Goal: Information Seeking & Learning: Learn about a topic

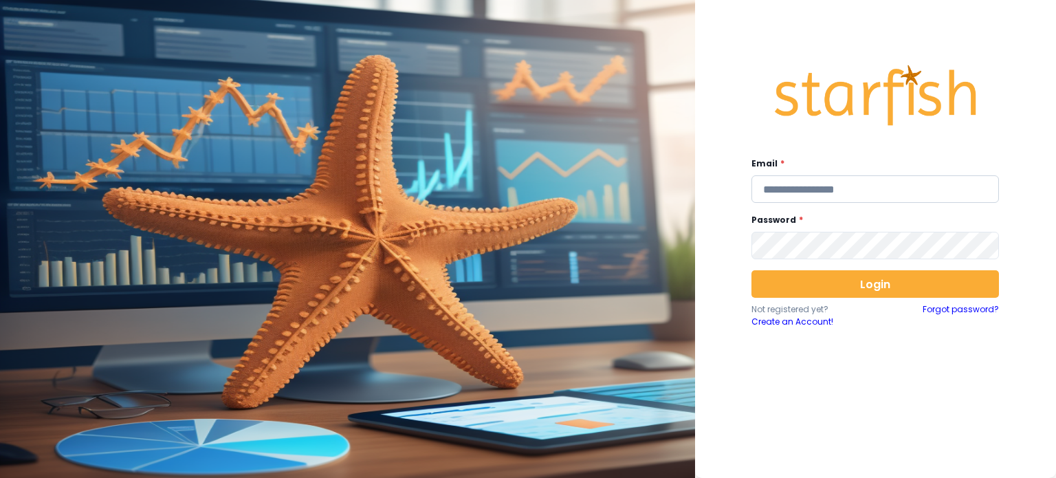
click at [789, 194] on input "email" at bounding box center [876, 189] width 248 height 28
click at [772, 210] on div "Email * Password * Login Not registered yet? Create an Account! Forgot password?" at bounding box center [875, 237] width 275 height 397
click at [772, 195] on input "email" at bounding box center [876, 189] width 248 height 28
type input "**********"
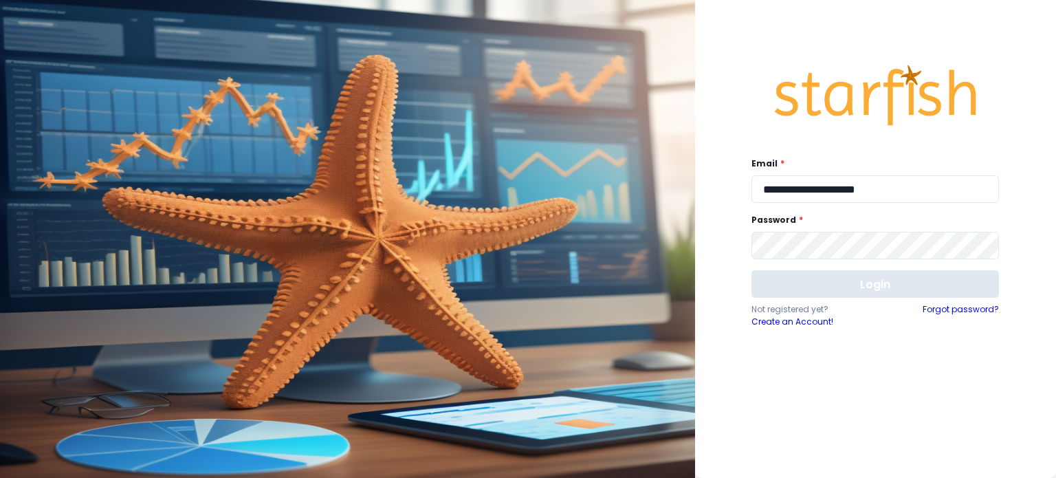
click at [895, 288] on button "Login" at bounding box center [876, 284] width 248 height 28
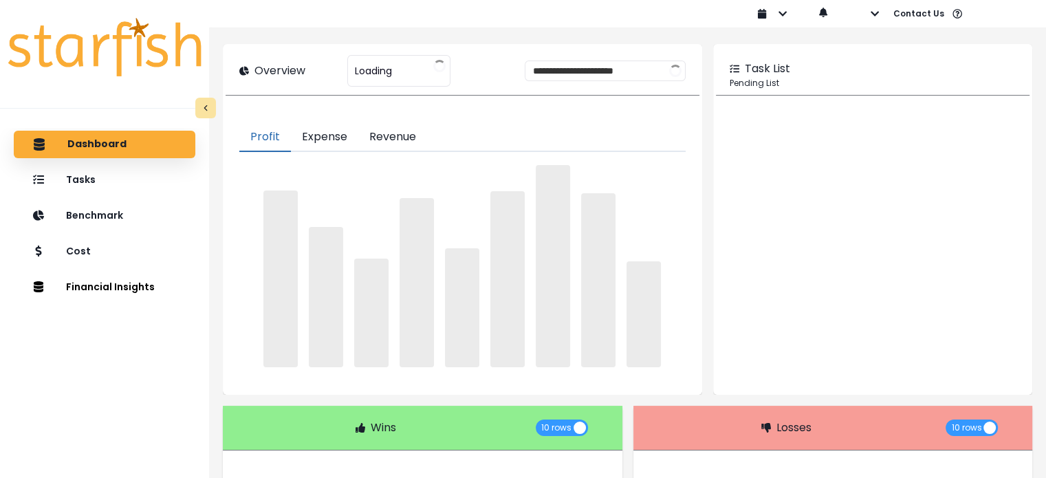
type input "**********"
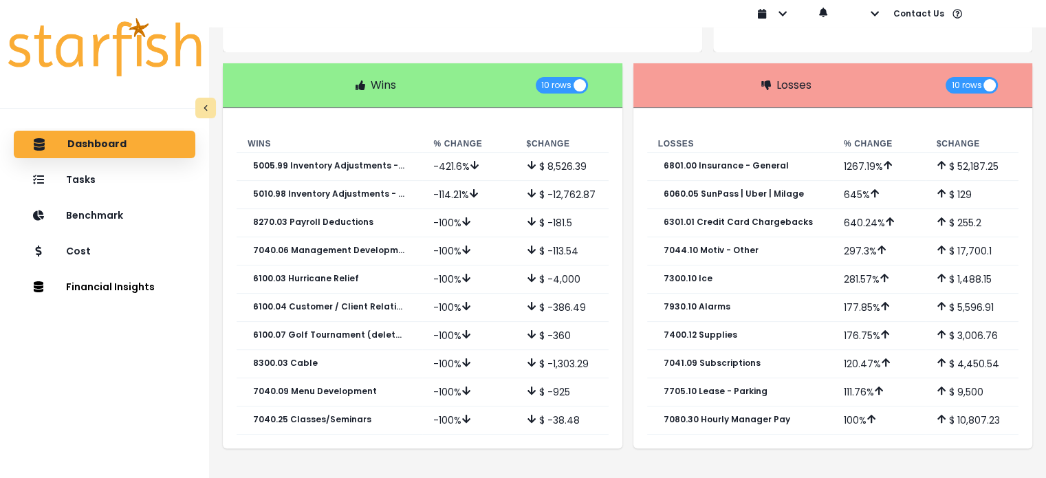
scroll to position [413, 0]
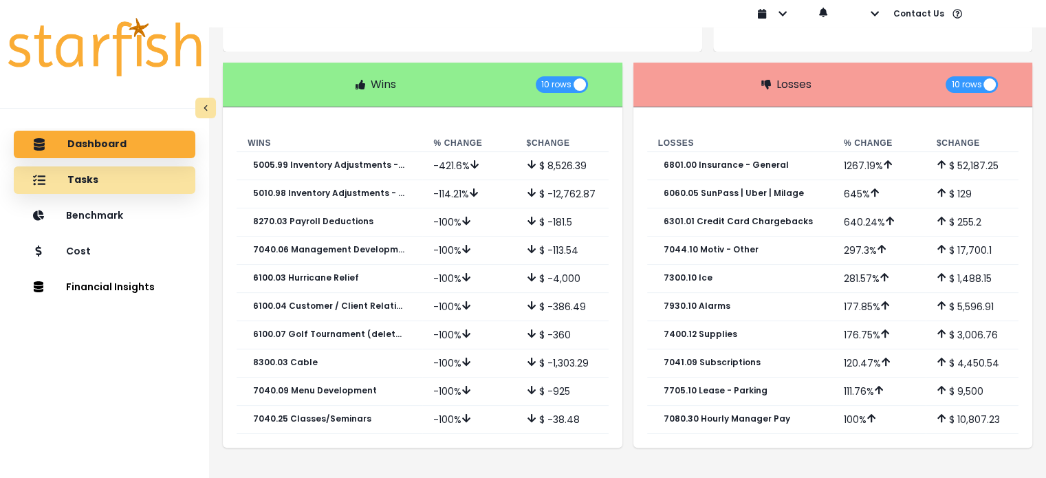
click at [87, 175] on p "Tasks" at bounding box center [82, 180] width 31 height 12
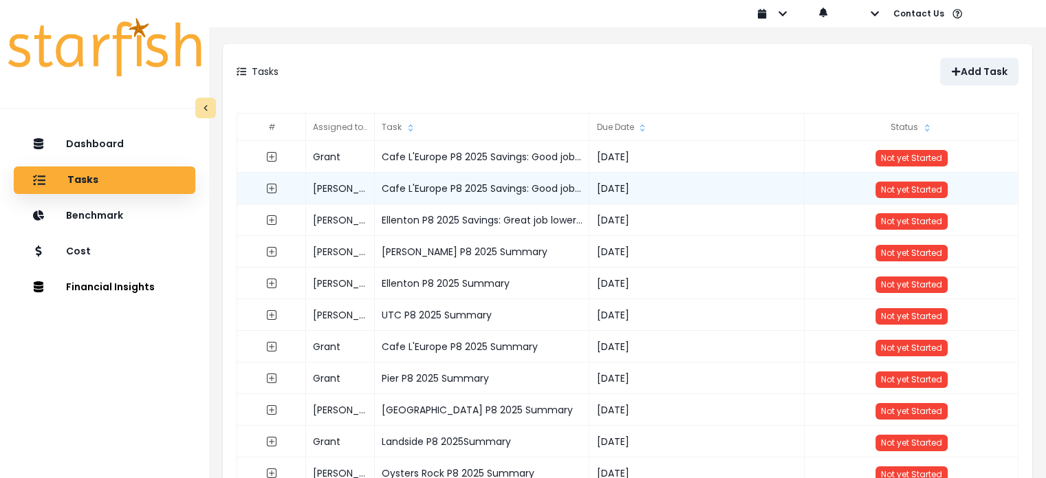
scroll to position [219, 0]
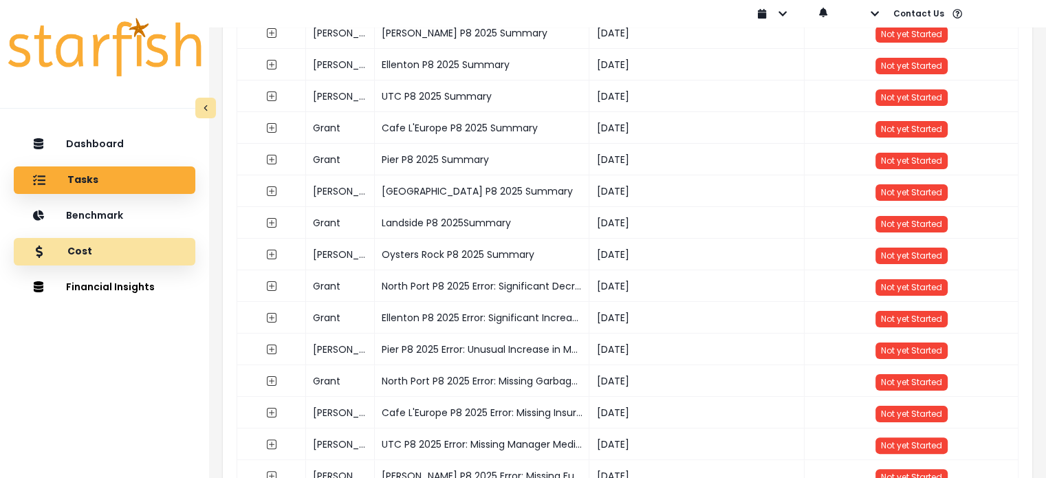
click at [87, 247] on p "Cost" at bounding box center [79, 251] width 25 height 12
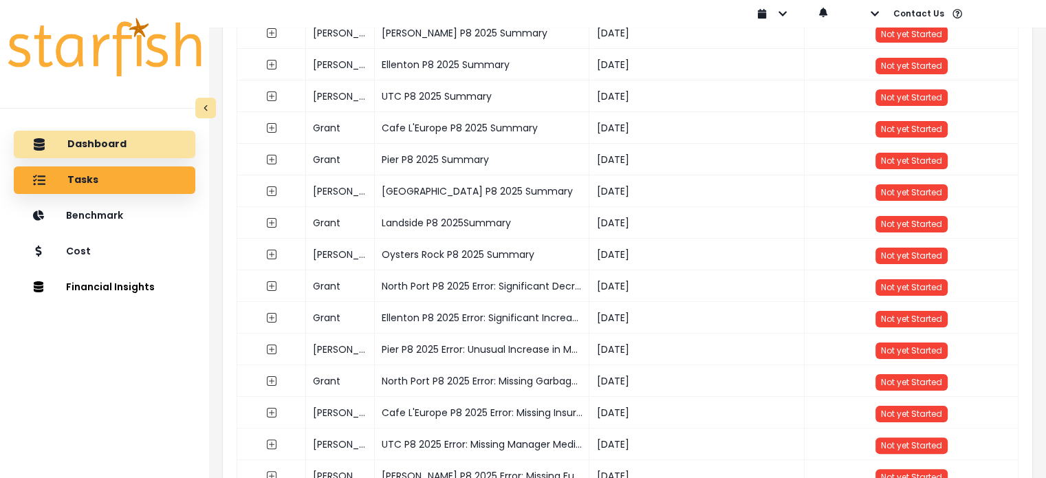
click at [55, 137] on div "Dashboard" at bounding box center [105, 144] width 160 height 29
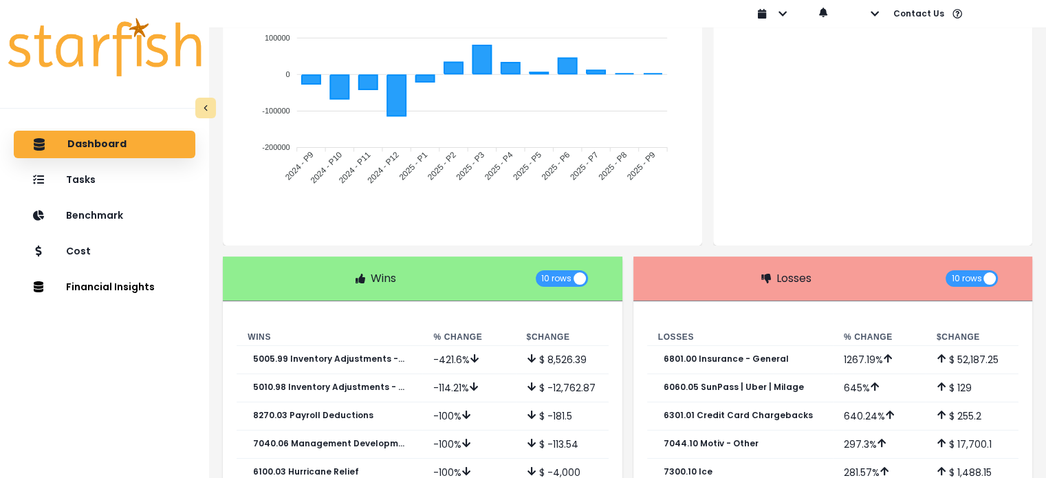
click at [77, 144] on p "Dashboard" at bounding box center [96, 144] width 59 height 12
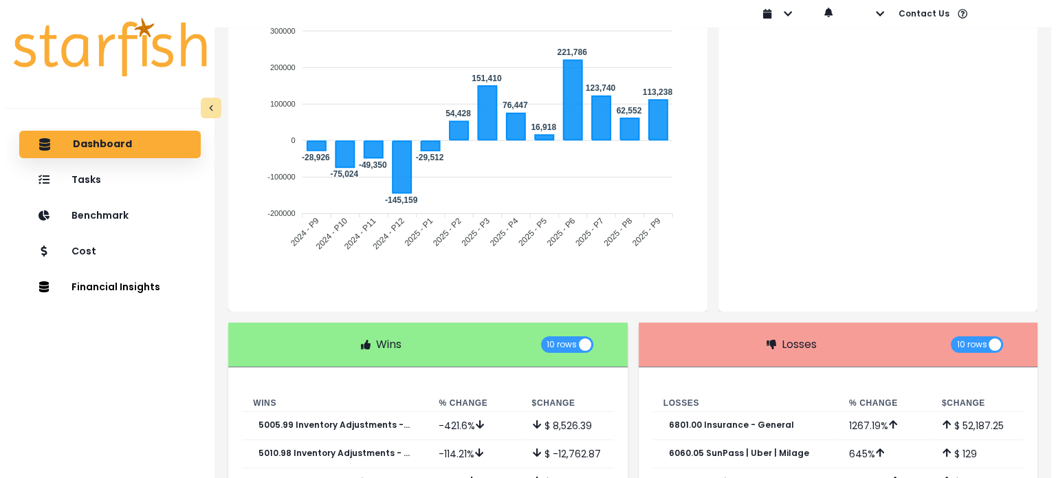
scroll to position [0, 0]
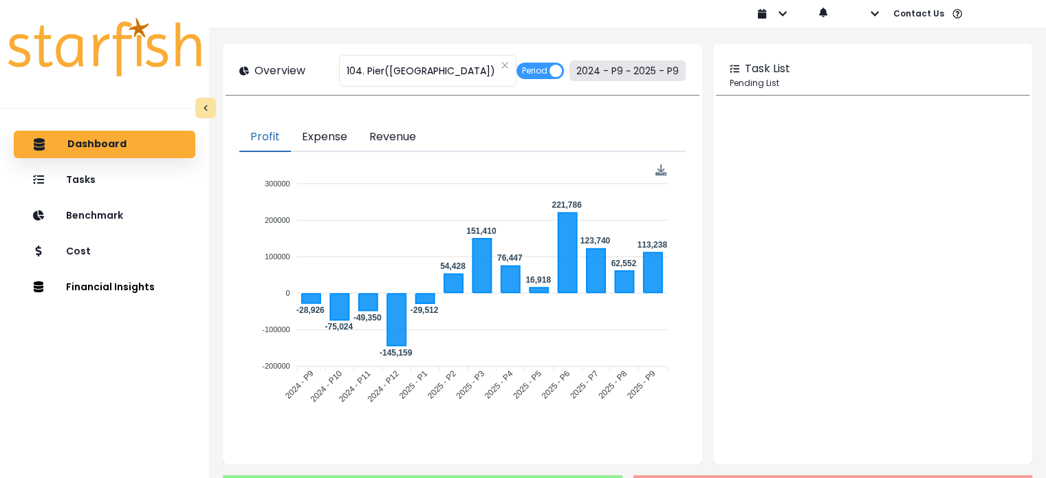
click at [580, 79] on button "2024 - P9 ~ 2025 - P9" at bounding box center [627, 71] width 116 height 21
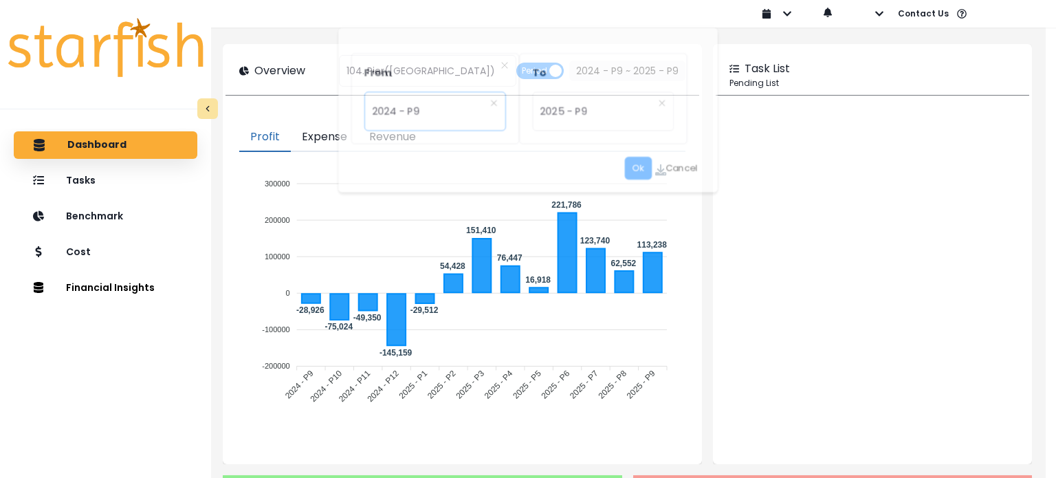
click at [439, 109] on span "2024 - P9" at bounding box center [419, 112] width 123 height 32
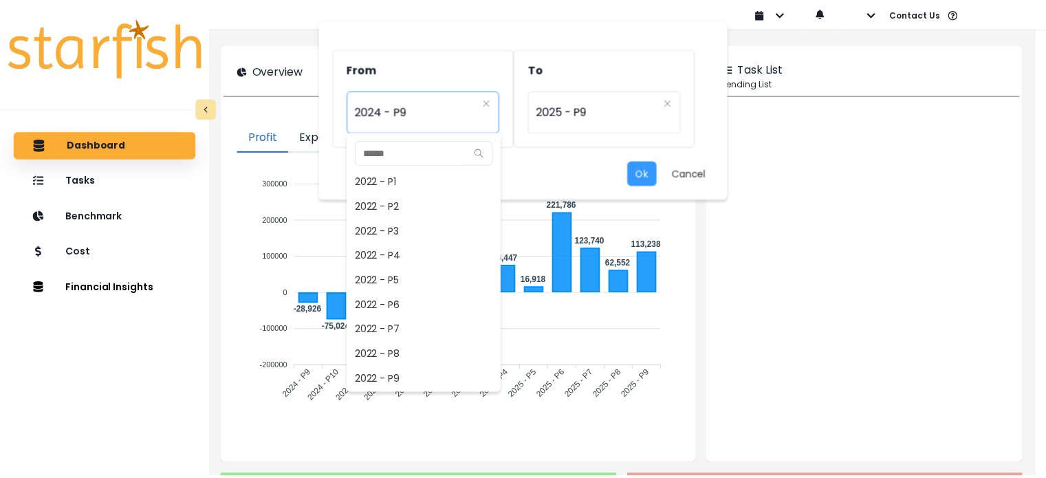
scroll to position [594, 0]
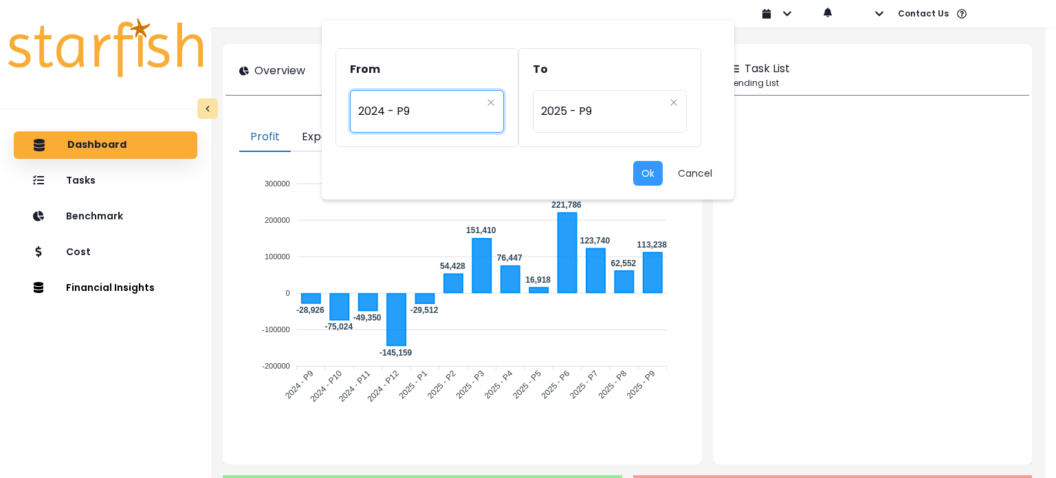
click at [1055, 330] on div "From ********* 2024 - P9 To ********* 2025 - P9 Ok Cancel 2022 - P1 2022 - P2 2…" at bounding box center [528, 239] width 1056 height 478
click at [935, 243] on div "From ********* 2024 - P9 To ********* 2025 - P9 Ok Cancel" at bounding box center [528, 239] width 1056 height 478
click at [637, 175] on button "Ok" at bounding box center [648, 173] width 30 height 25
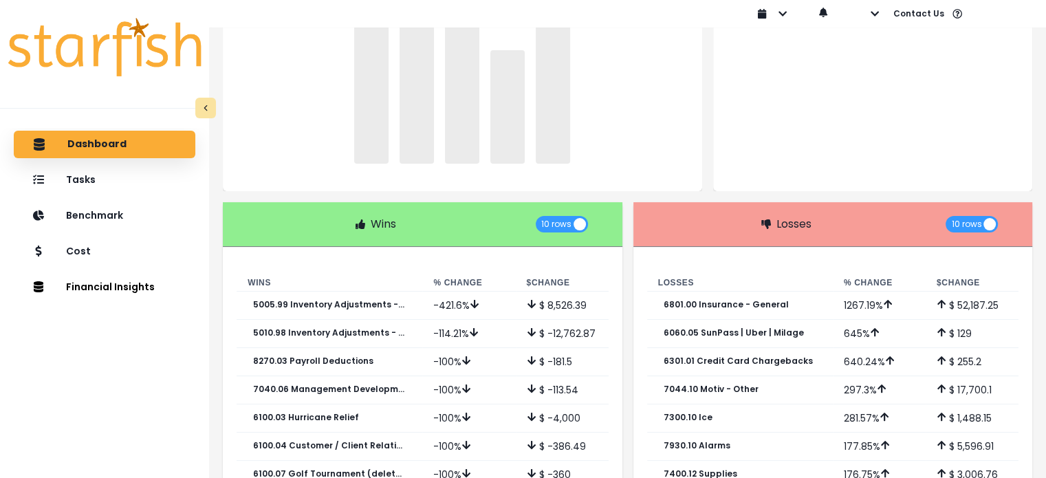
scroll to position [0, 0]
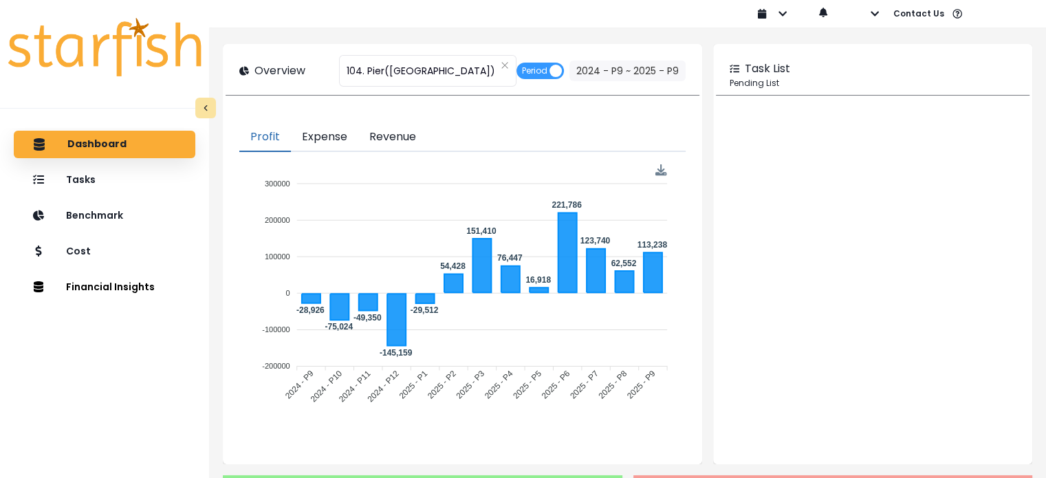
click at [329, 148] on button "Expense" at bounding box center [324, 137] width 67 height 29
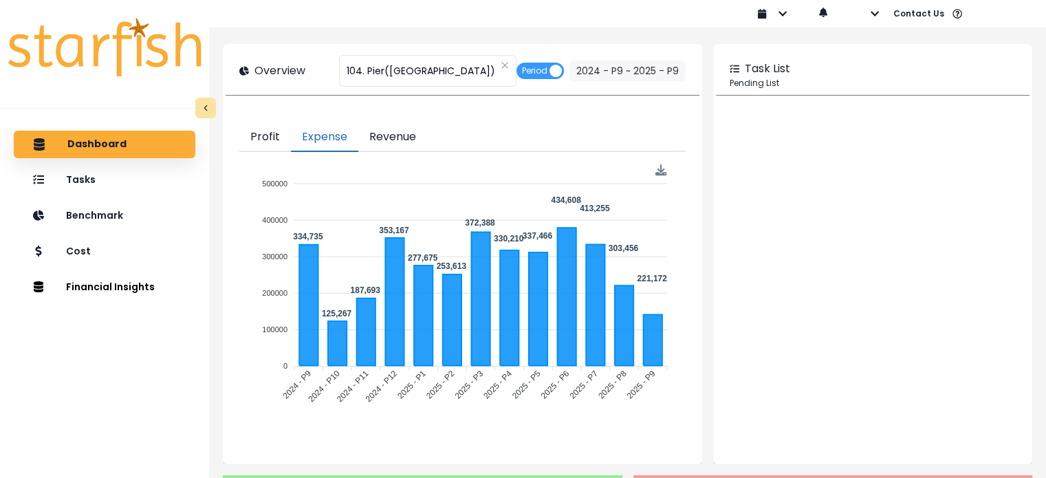
click at [401, 136] on button "Revenue" at bounding box center [392, 137] width 69 height 29
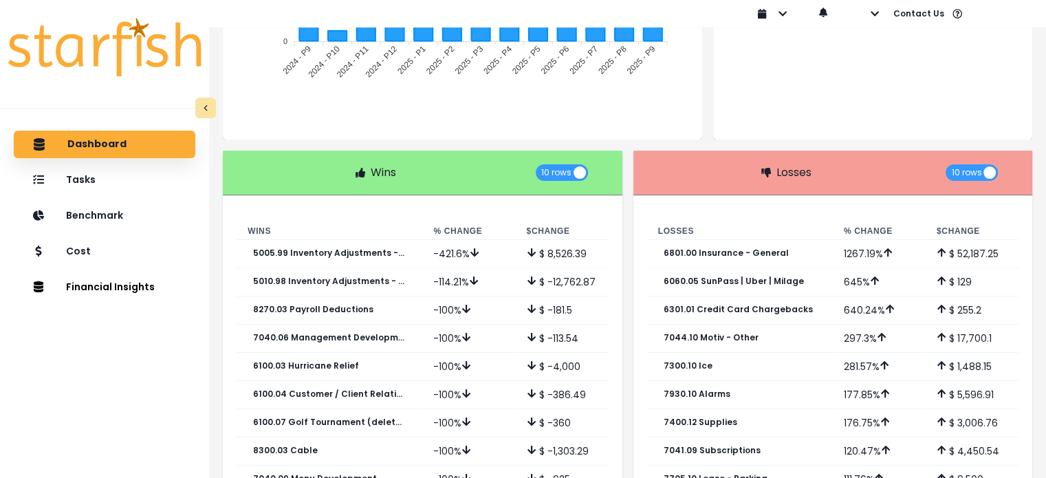
scroll to position [413, 0]
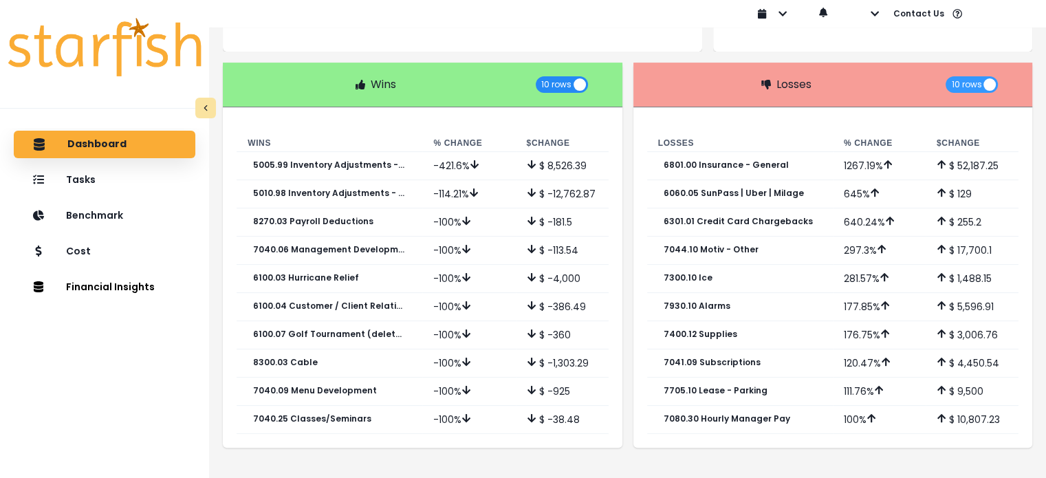
click at [552, 82] on span "10 rows" at bounding box center [556, 84] width 30 height 17
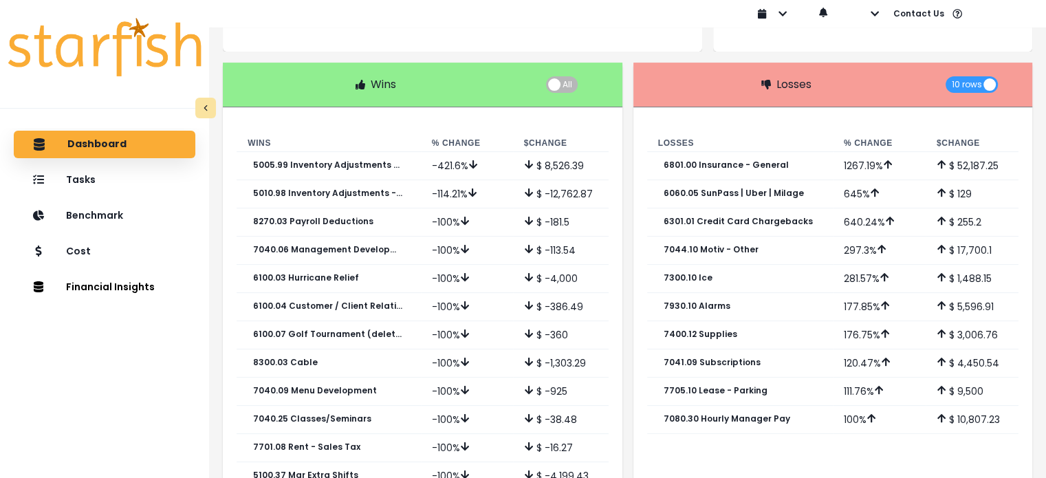
click at [945, 91] on div "10 rows" at bounding box center [971, 84] width 93 height 17
click at [950, 85] on span "10 rows" at bounding box center [971, 84] width 52 height 17
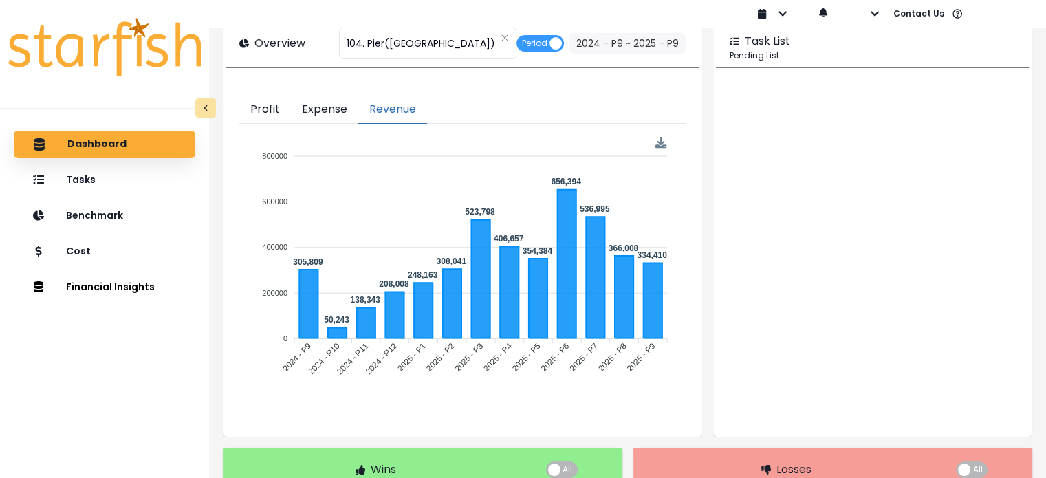
scroll to position [0, 0]
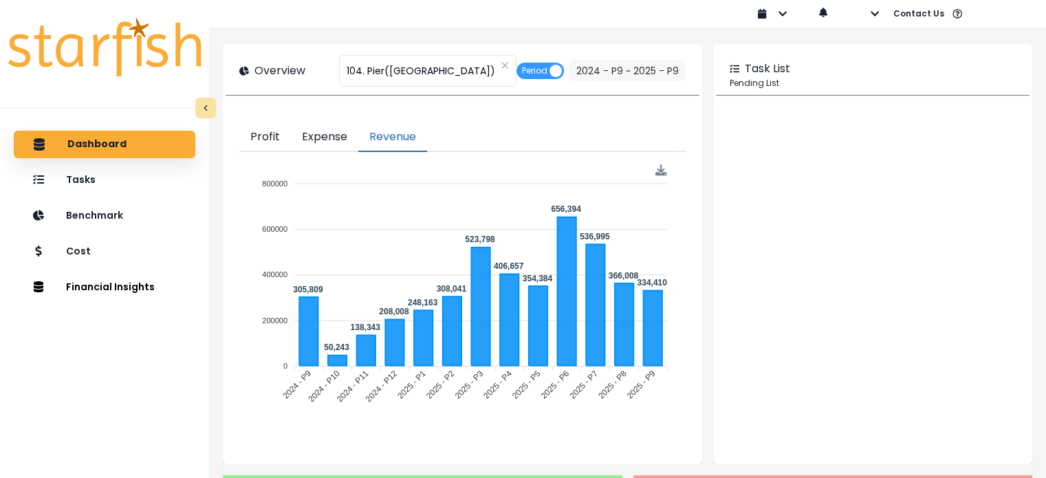
click at [309, 144] on button "Expense" at bounding box center [324, 137] width 67 height 29
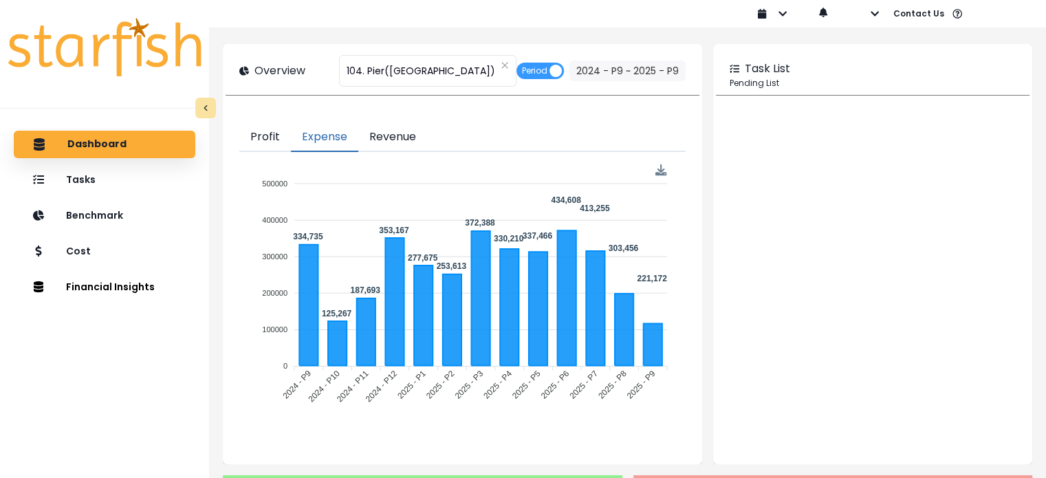
click at [311, 142] on button "Expense" at bounding box center [324, 137] width 67 height 29
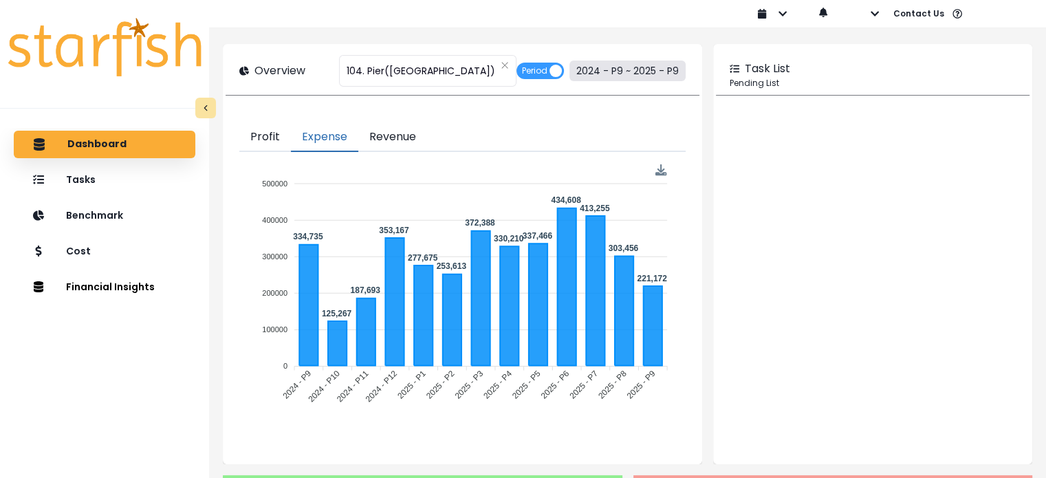
click at [623, 69] on button "2024 - P9 ~ 2025 - P9" at bounding box center [627, 71] width 116 height 21
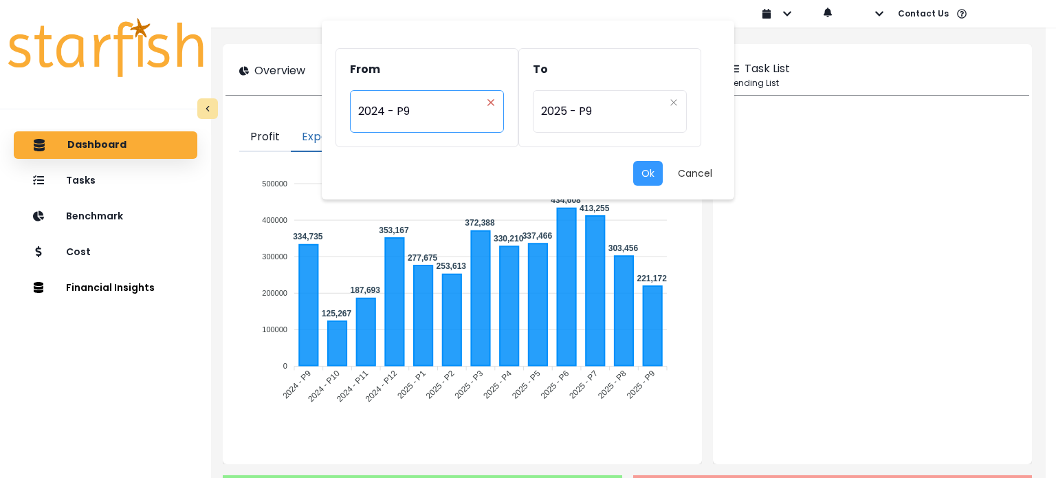
click at [494, 102] on icon "close" at bounding box center [491, 102] width 8 height 8
click at [474, 109] on div "Period" at bounding box center [419, 103] width 123 height 14
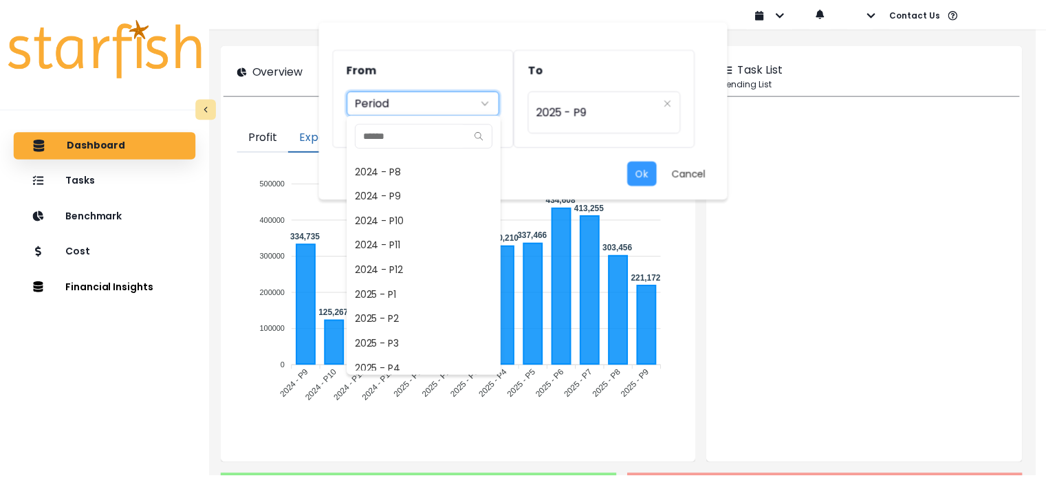
scroll to position [791, 0]
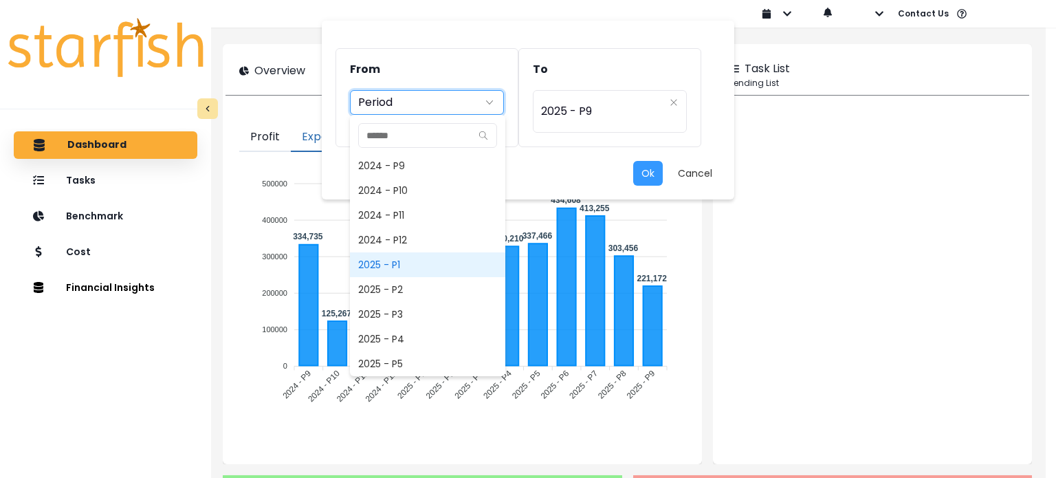
click at [438, 267] on span "2025 - P1" at bounding box center [427, 264] width 155 height 25
type input "*********"
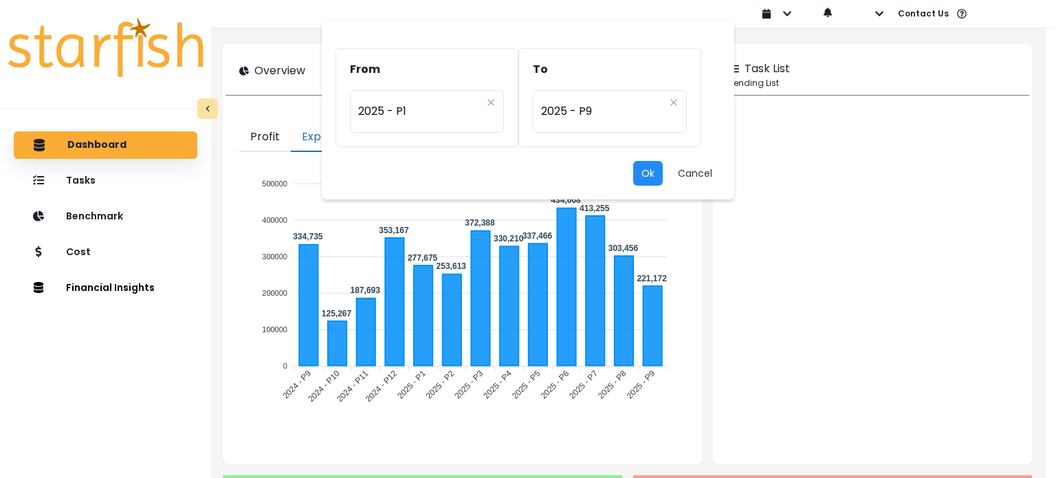
click at [653, 179] on button "Ok" at bounding box center [648, 173] width 30 height 25
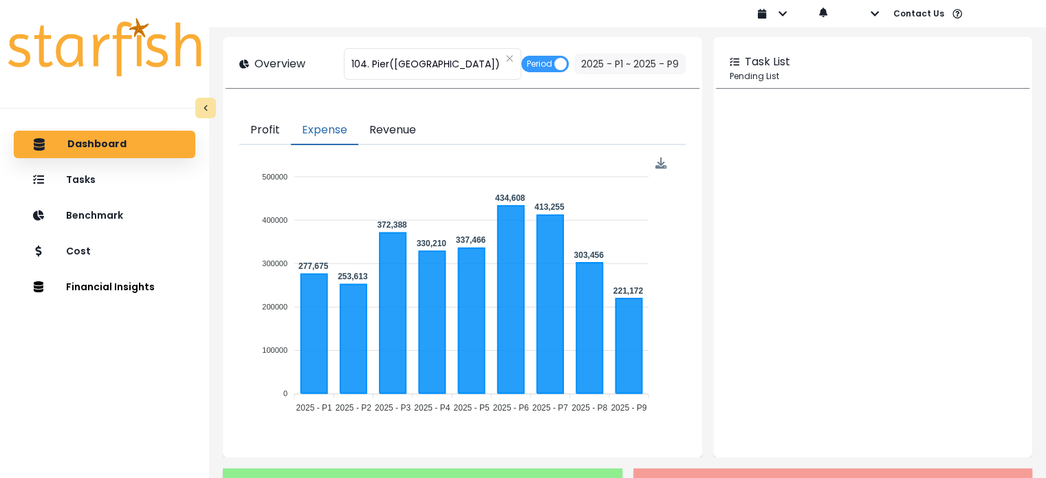
scroll to position [0, 0]
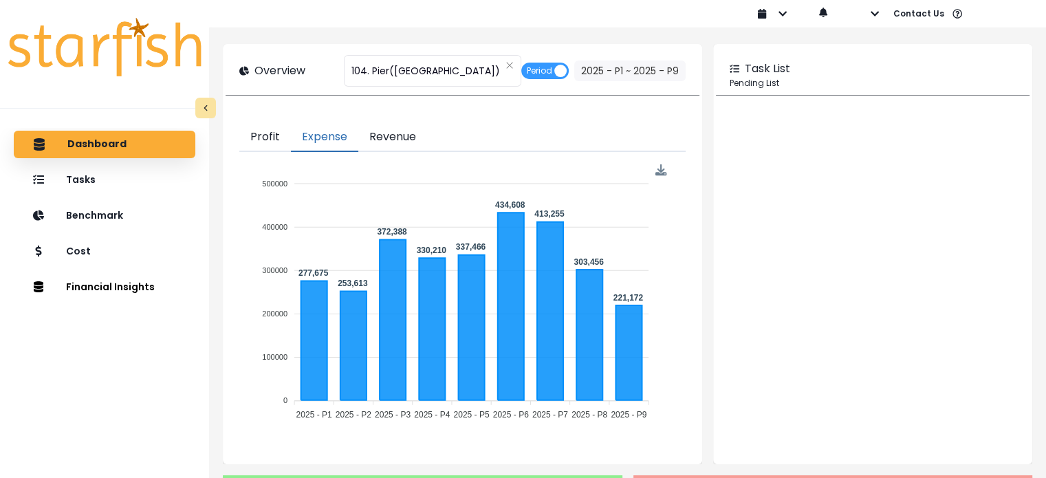
click at [975, 374] on div at bounding box center [873, 285] width 314 height 352
click at [270, 144] on button "Profit" at bounding box center [265, 137] width 52 height 29
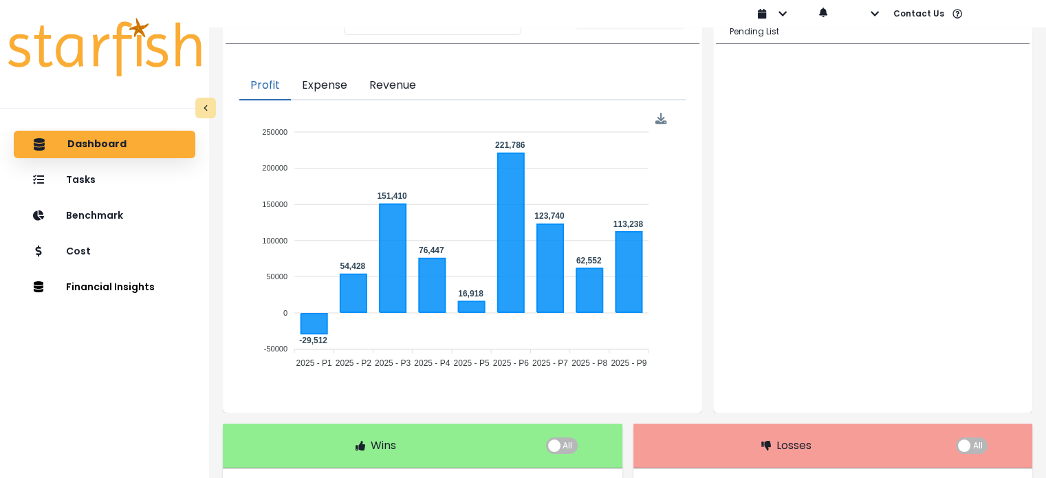
scroll to position [51, 0]
click at [336, 78] on button "Expense" at bounding box center [324, 86] width 67 height 29
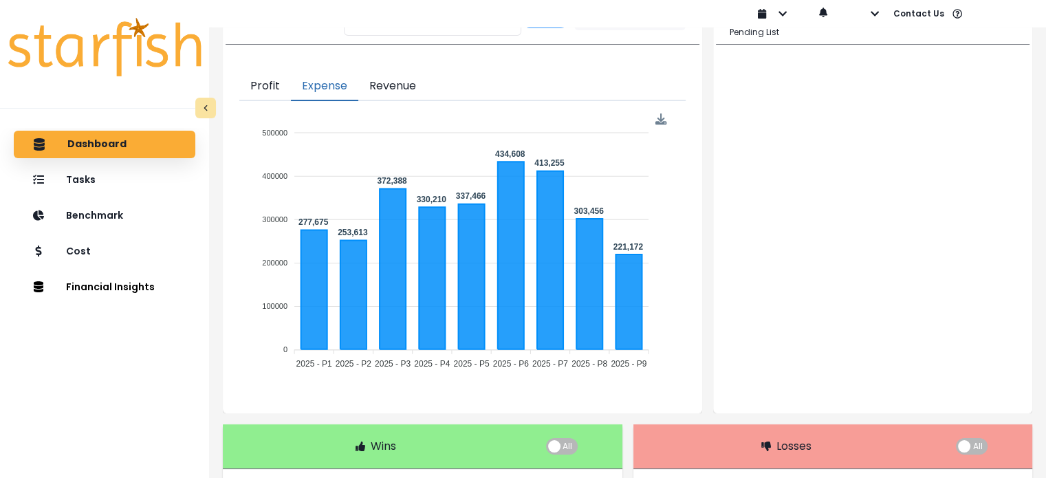
click at [402, 85] on button "Revenue" at bounding box center [392, 86] width 69 height 29
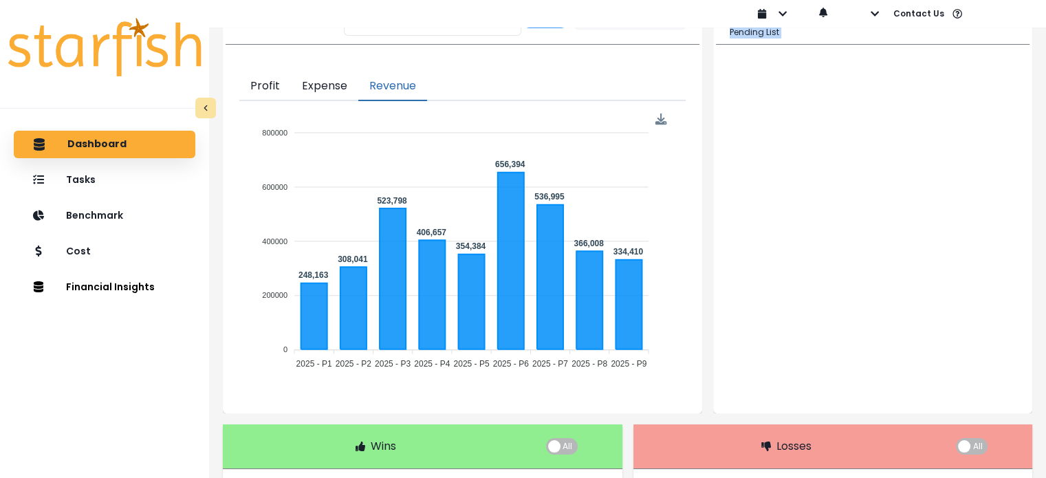
drag, startPoint x: 720, startPoint y: 219, endPoint x: 536, endPoint y: 192, distance: 185.5
click at [536, 192] on div "**********" at bounding box center [627, 203] width 809 height 420
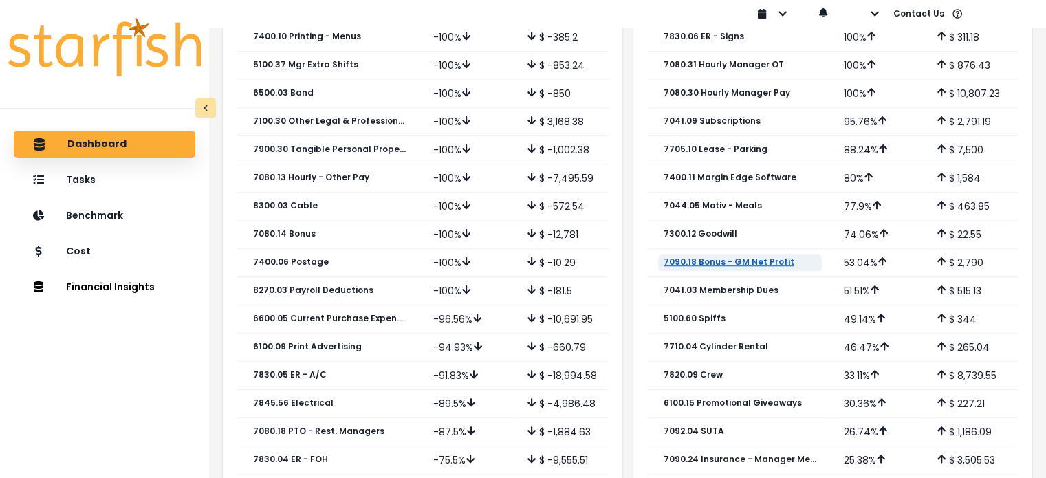
scroll to position [965, 0]
click at [750, 256] on p "7090.18 Bonus - GM Net Profit" at bounding box center [729, 261] width 131 height 10
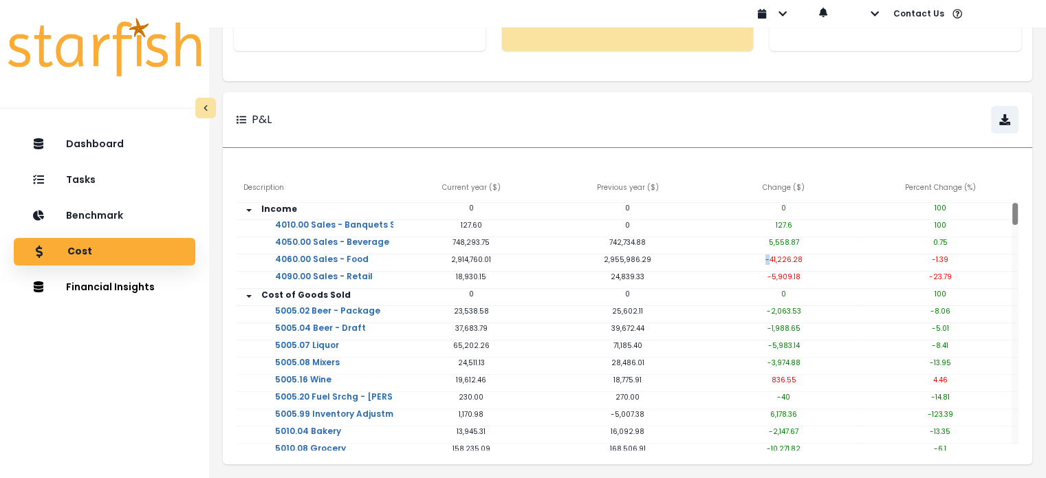
scroll to position [310, 0]
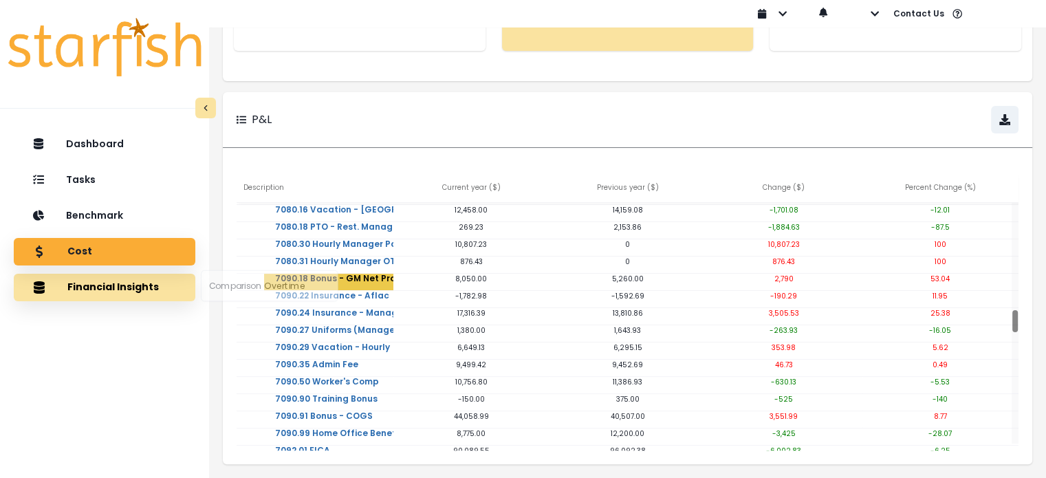
click at [148, 298] on button "Financial Insights" at bounding box center [105, 288] width 182 height 28
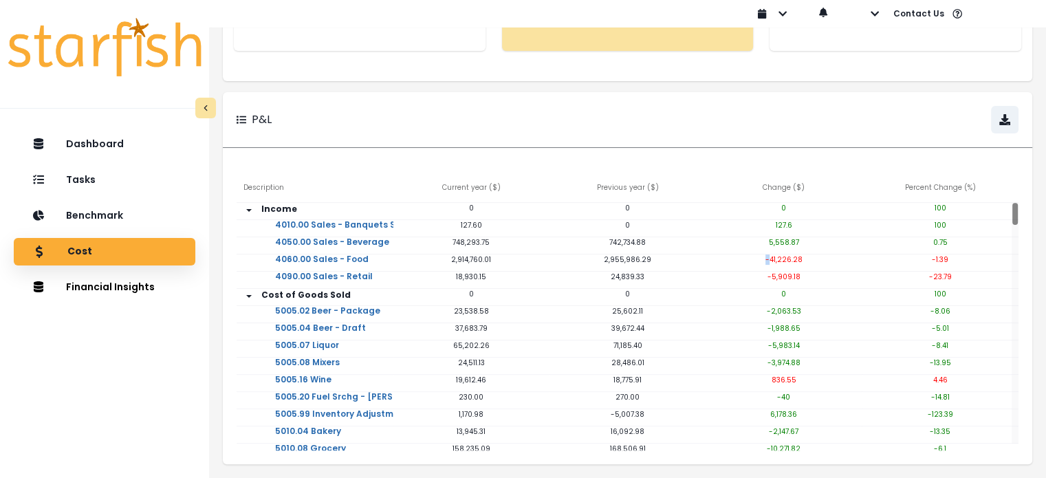
scroll to position [0, 0]
